Goal: Navigation & Orientation: Go to known website

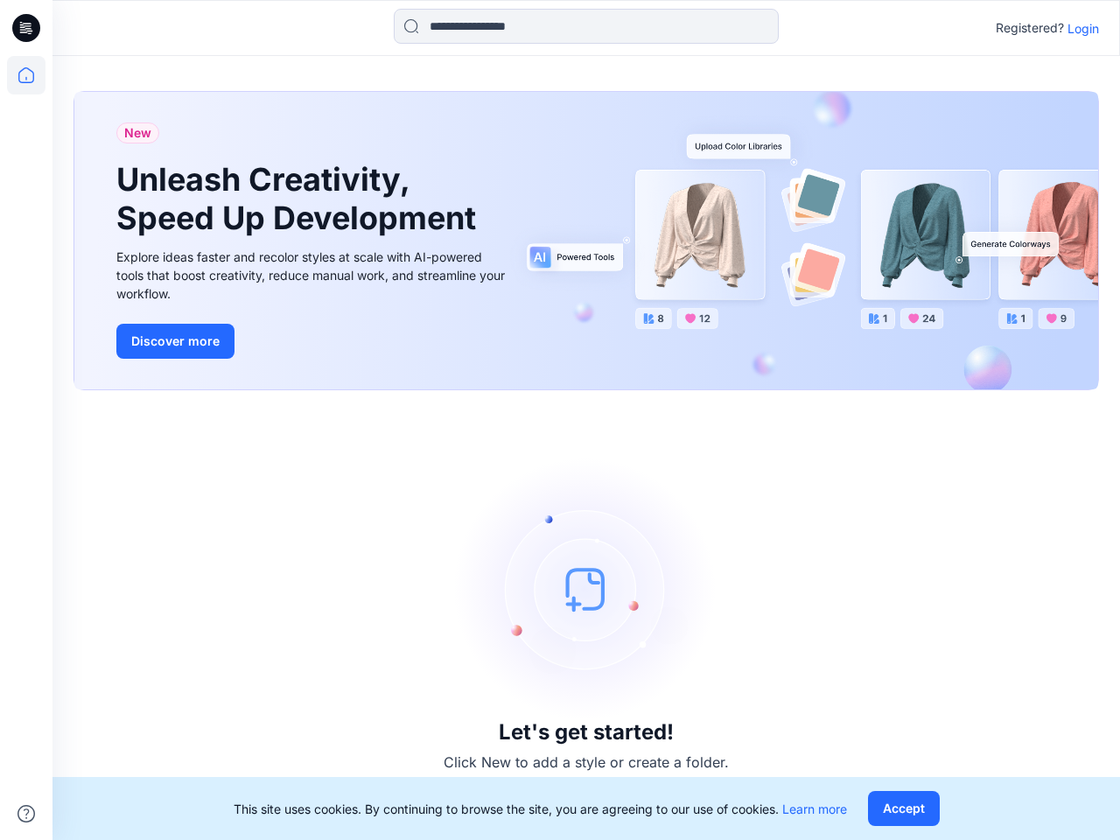
click at [560, 420] on div "Let's get started! Click New to add a style or create a folder." at bounding box center [587, 615] width 1026 height 408
click at [27, 28] on icon at bounding box center [28, 28] width 7 height 1
click at [26, 75] on icon at bounding box center [26, 75] width 39 height 39
click at [26, 814] on icon at bounding box center [27, 814] width 18 height 18
click at [586, 26] on input at bounding box center [586, 26] width 385 height 35
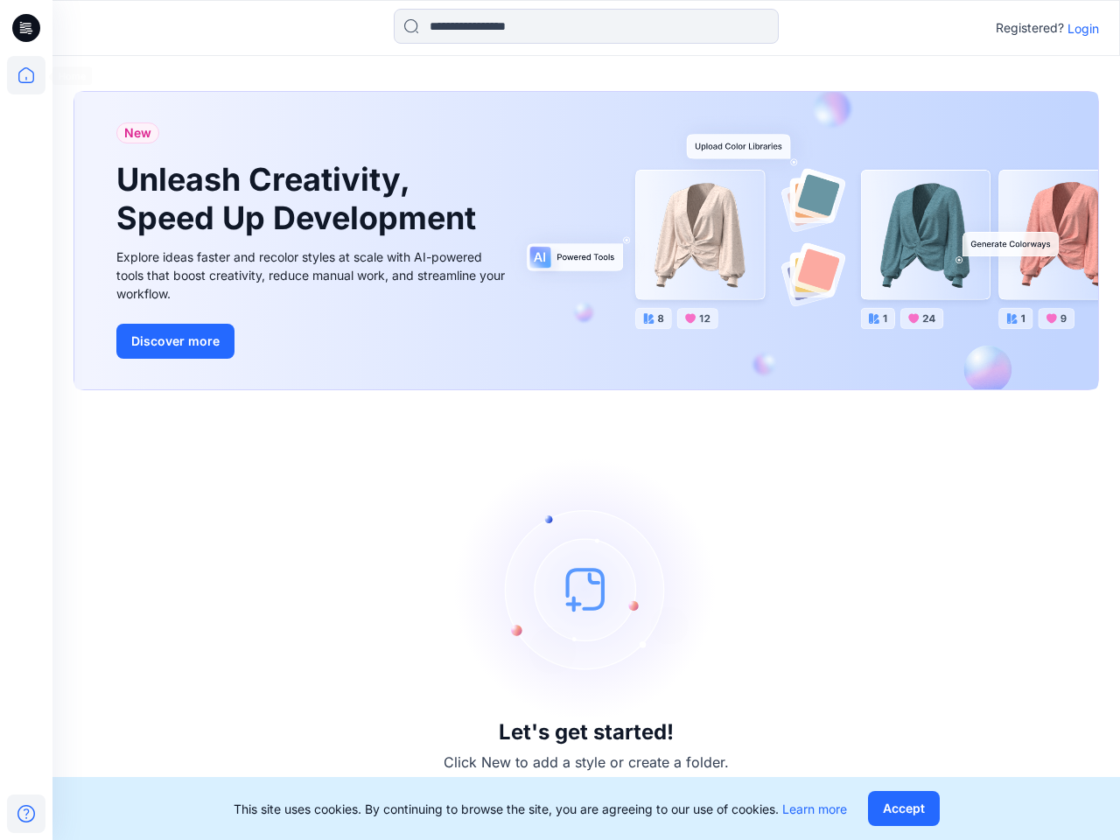
click at [1084, 28] on p "Login" at bounding box center [1084, 28] width 32 height 18
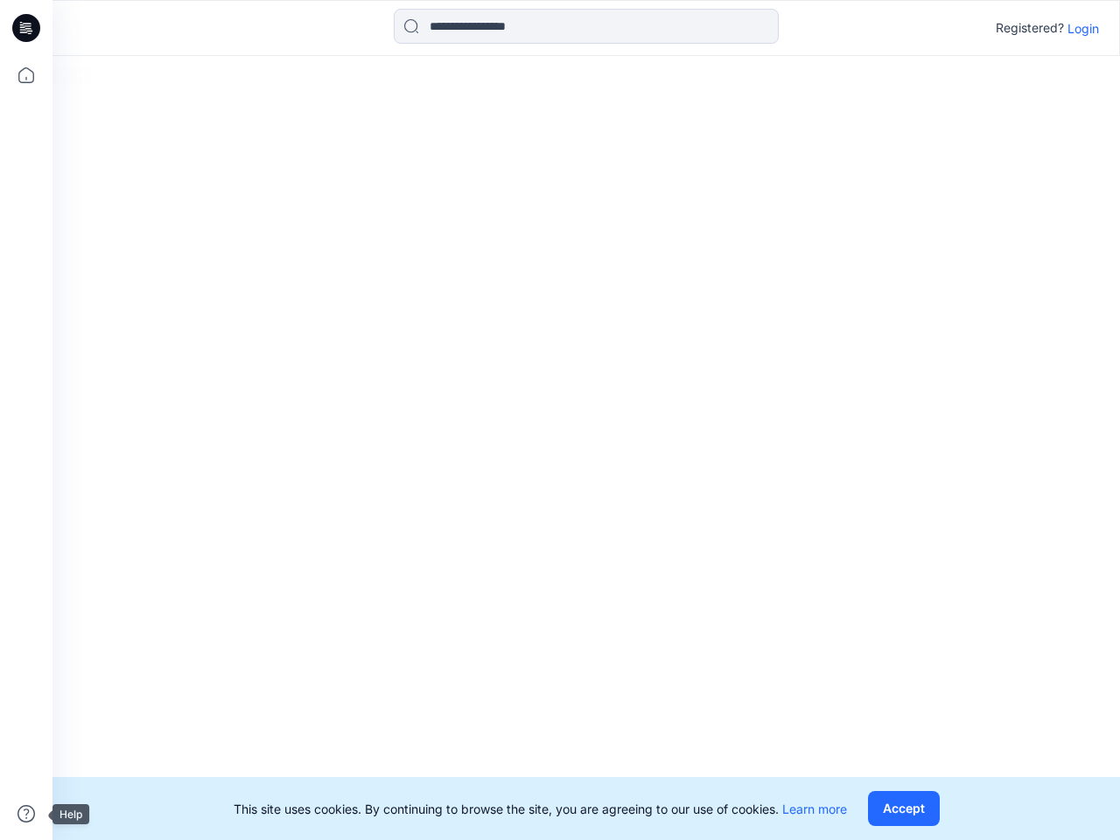
click at [903, 809] on button "Accept" at bounding box center [904, 808] width 72 height 35
